Goal: Information Seeking & Learning: Learn about a topic

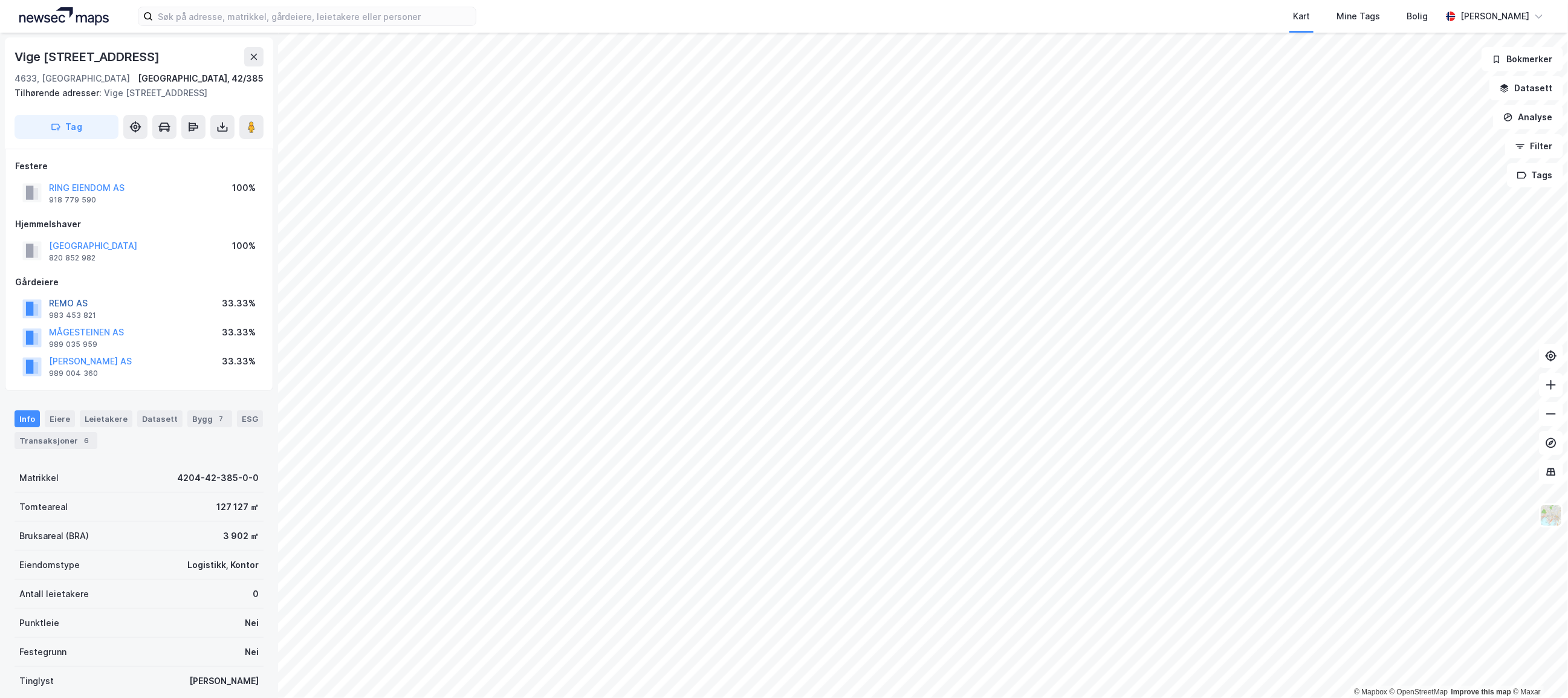
click at [0, 0] on button "REMO AS" at bounding box center [0, 0] width 0 height 0
